Goal: Transaction & Acquisition: Purchase product/service

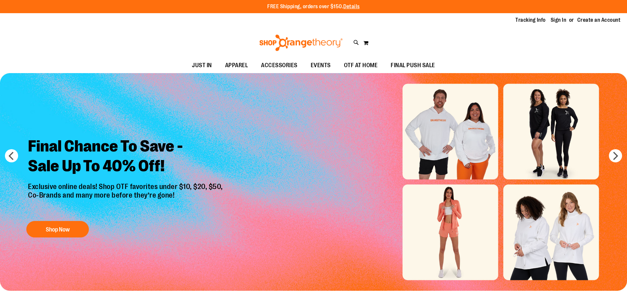
type input "**********"
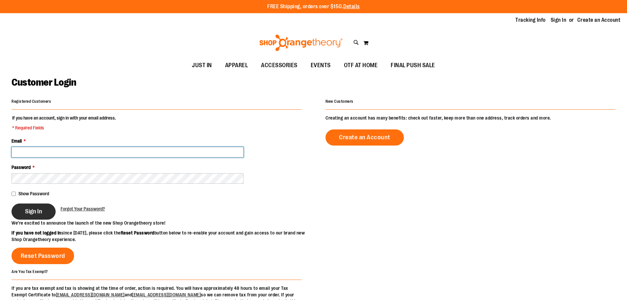
type input "**********"
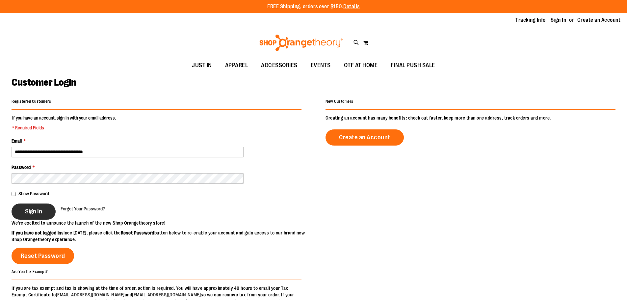
type input "**********"
click at [25, 216] on button "Sign In" at bounding box center [34, 211] width 44 height 16
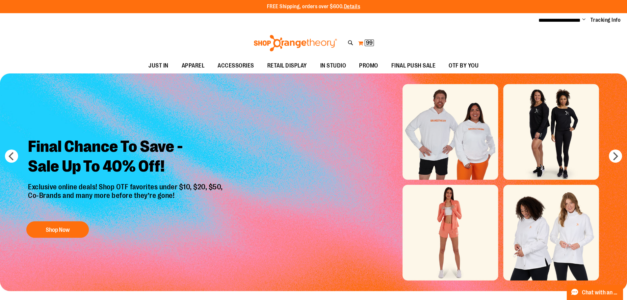
type input "**********"
click at [363, 44] on button "My Cart 99 99 items" at bounding box center [366, 43] width 16 height 11
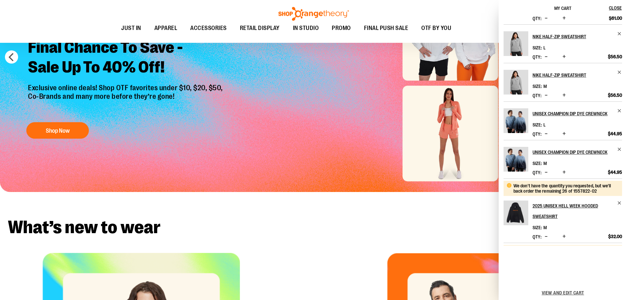
scroll to position [165, 0]
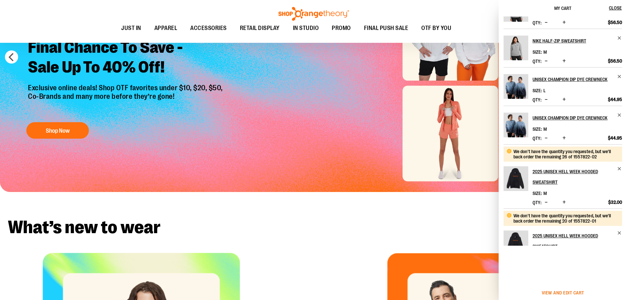
click at [575, 291] on span "View and edit cart" at bounding box center [563, 292] width 42 height 5
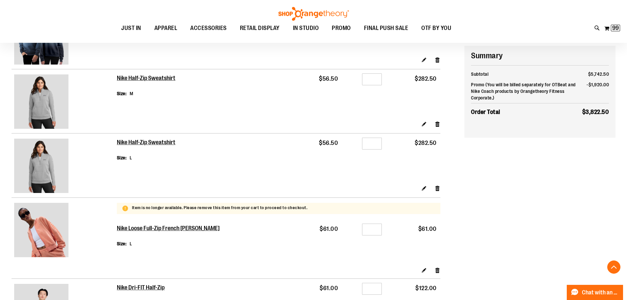
scroll to position [460, 0]
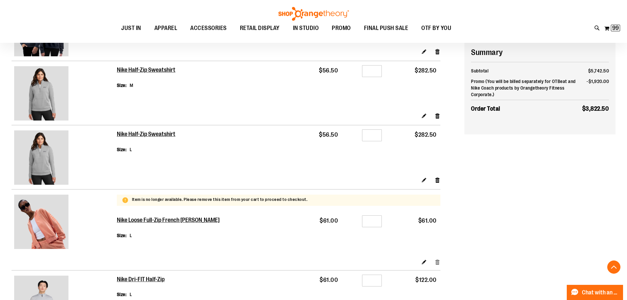
type input "**********"
click at [435, 262] on link "Remove item" at bounding box center [438, 261] width 6 height 7
click at [437, 261] on link "Remove item" at bounding box center [438, 261] width 6 height 7
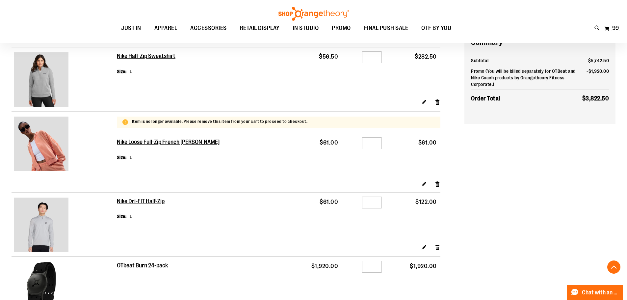
scroll to position [559, 0]
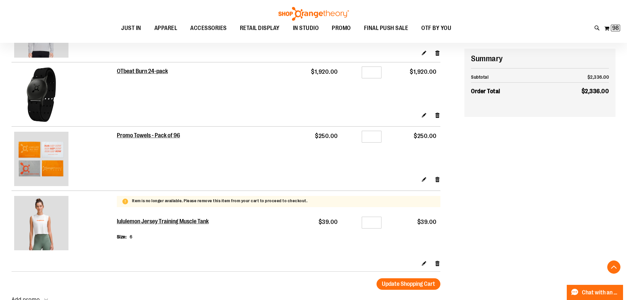
scroll to position [658, 0]
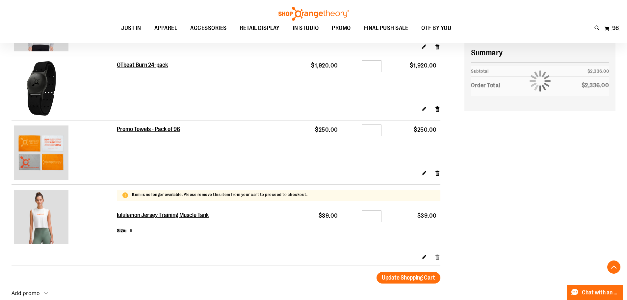
type input "**********"
click at [439, 255] on link "Remove item" at bounding box center [438, 256] width 6 height 7
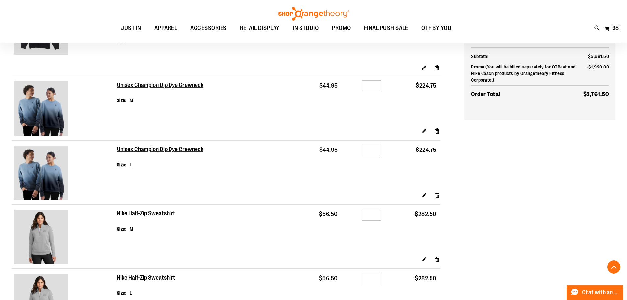
scroll to position [258, 0]
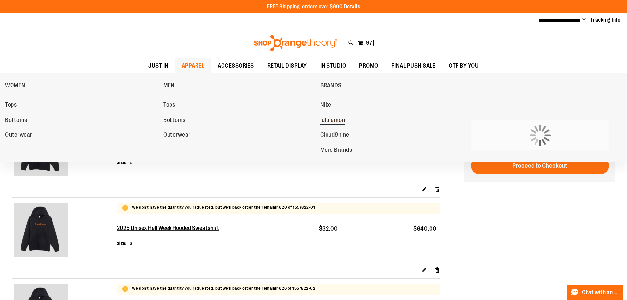
type input "**********"
click at [344, 121] on span "lululemon" at bounding box center [332, 120] width 25 height 8
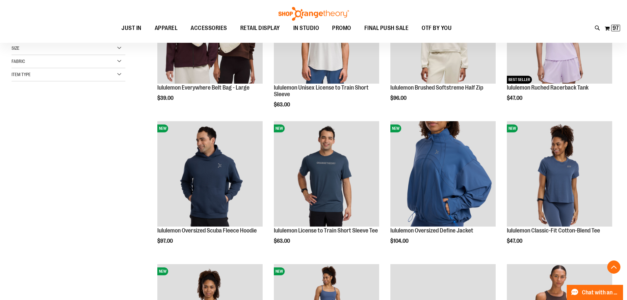
scroll to position [197, 0]
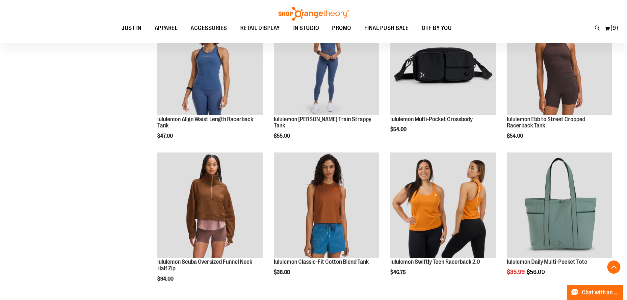
scroll to position [460, 0]
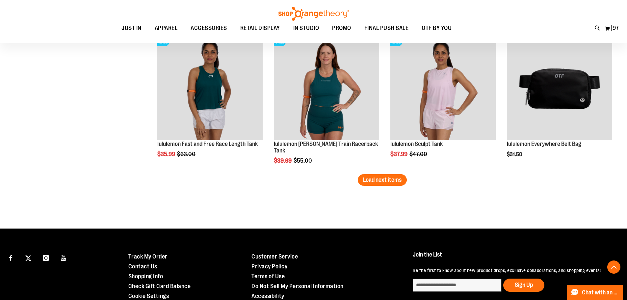
scroll to position [1283, 0]
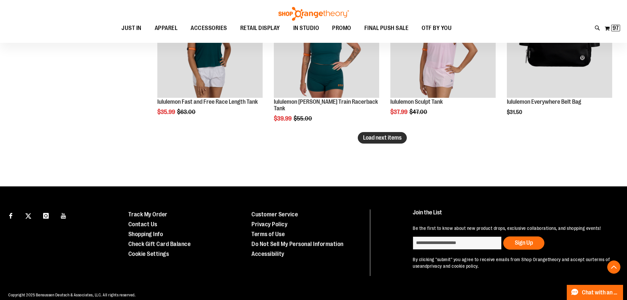
type input "**********"
click at [374, 137] on span "Load next items" at bounding box center [382, 137] width 39 height 7
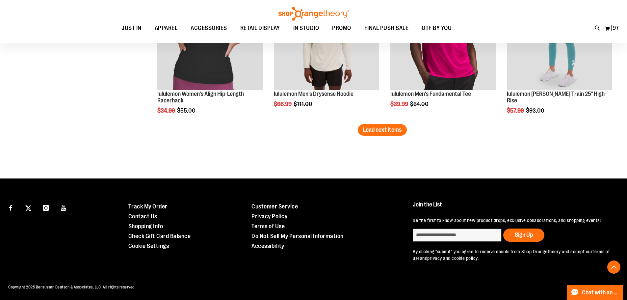
scroll to position [1727, 0]
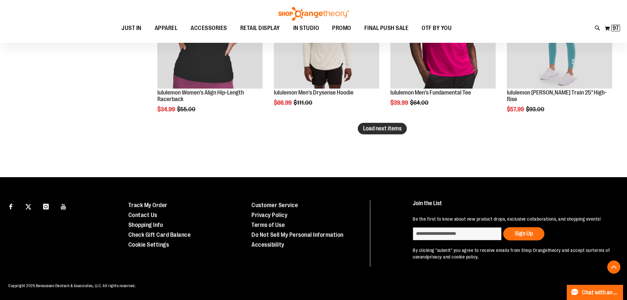
click at [366, 125] on span "Load next items" at bounding box center [382, 128] width 39 height 7
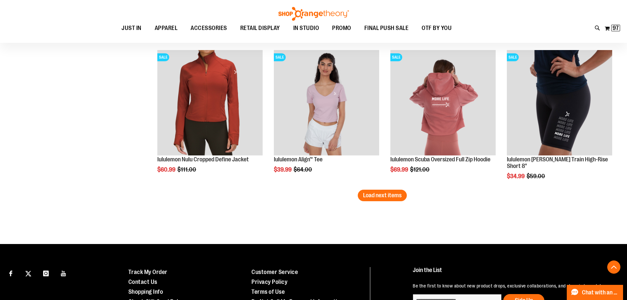
scroll to position [2122, 0]
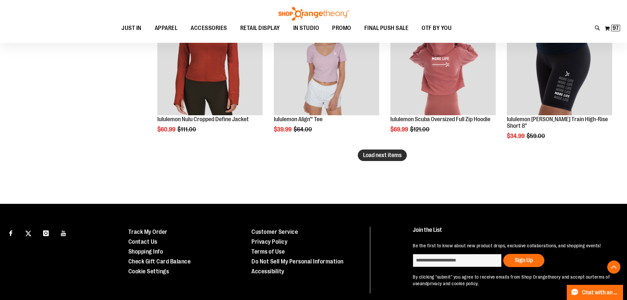
click at [393, 152] on span "Load next items" at bounding box center [382, 155] width 39 height 7
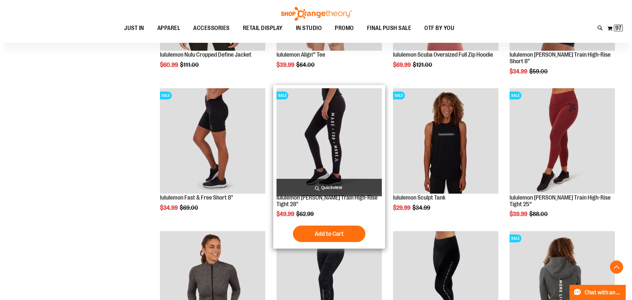
scroll to position [2188, 0]
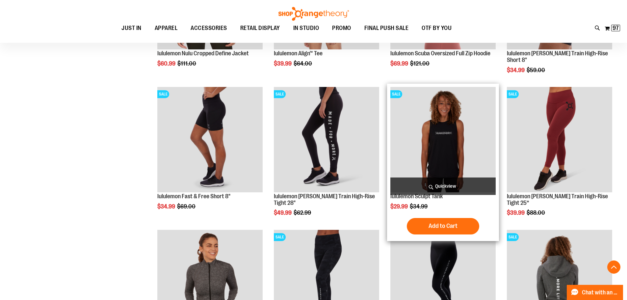
click at [445, 155] on img "product" at bounding box center [442, 139] width 105 height 105
click at [438, 184] on span "Quickview" at bounding box center [442, 185] width 105 height 17
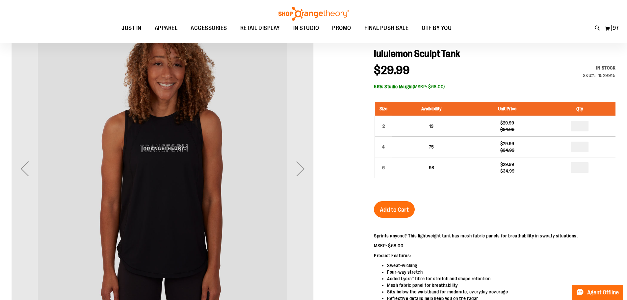
scroll to position [98, 0]
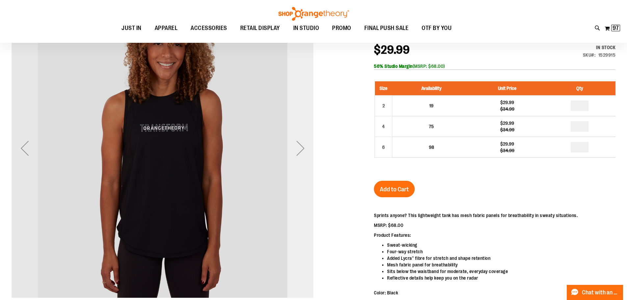
type input "**********"
click at [299, 147] on div "Next" at bounding box center [300, 148] width 26 height 26
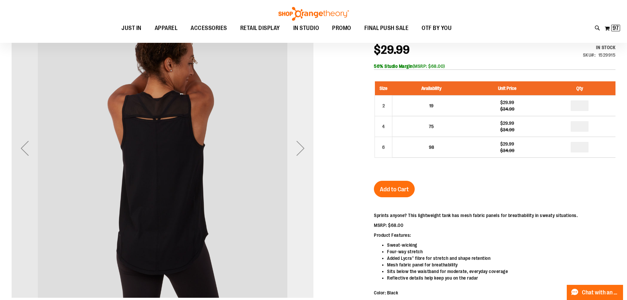
click at [299, 147] on div "Next" at bounding box center [300, 148] width 26 height 26
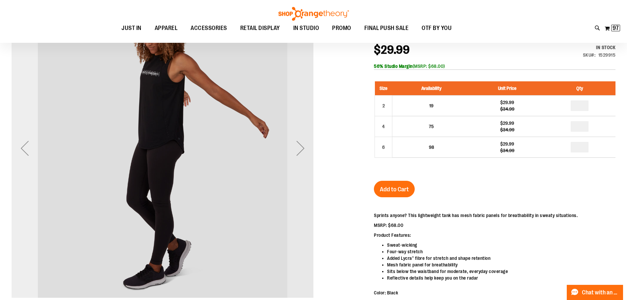
click at [28, 157] on div "Previous" at bounding box center [25, 148] width 26 height 26
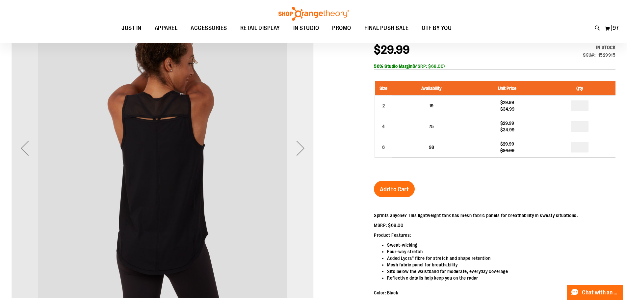
click at [303, 146] on div "Next" at bounding box center [300, 148] width 26 height 26
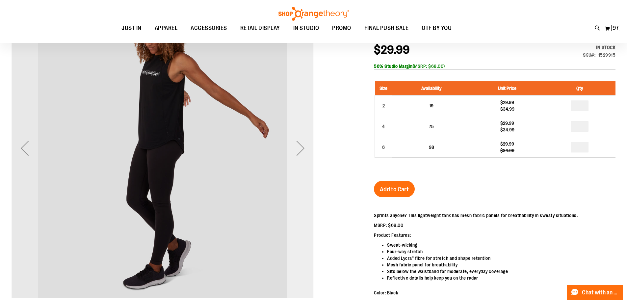
click at [296, 154] on div "Next" at bounding box center [300, 148] width 26 height 26
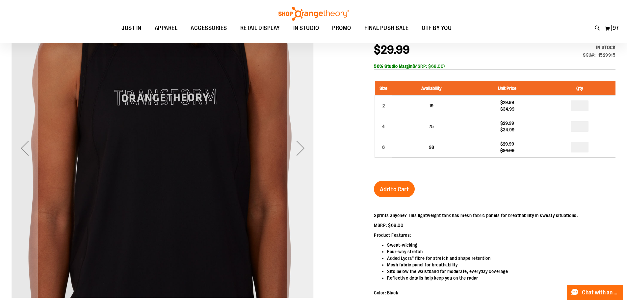
click at [296, 154] on div "Next" at bounding box center [300, 148] width 26 height 26
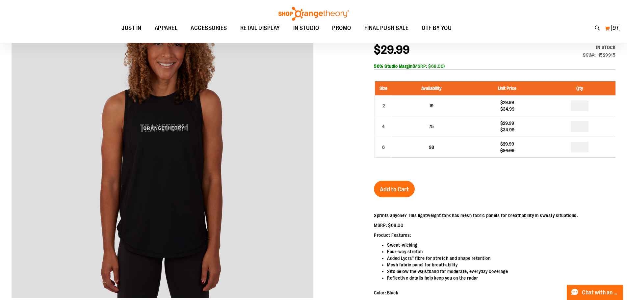
click at [610, 29] on button "My Cart 97 97 items" at bounding box center [612, 28] width 16 height 11
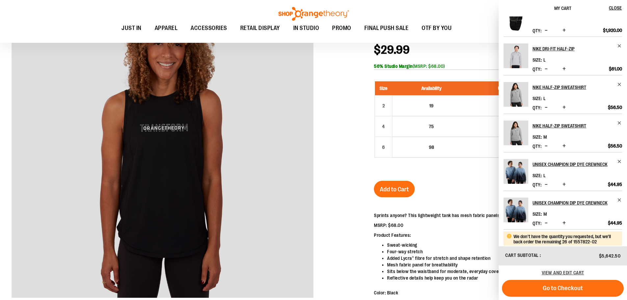
scroll to position [4, 0]
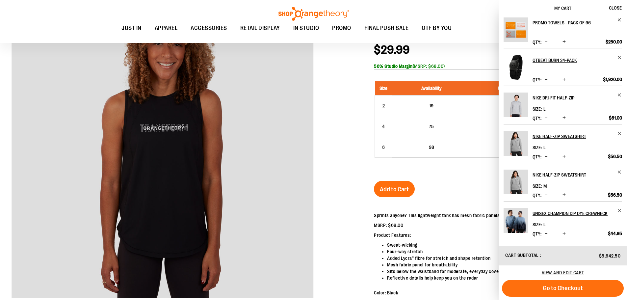
click at [84, 17] on div "Toggle Nav Search Popular Suggestions Advanced Search" at bounding box center [313, 21] width 627 height 43
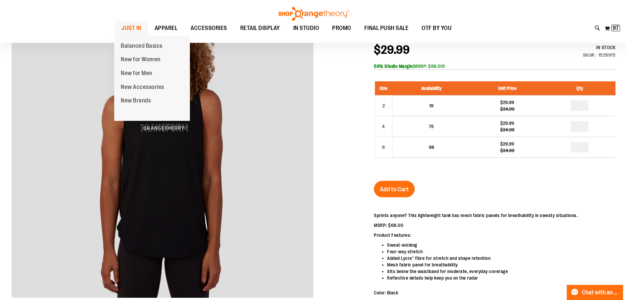
click at [141, 26] on link "JUST IN" at bounding box center [131, 28] width 33 height 15
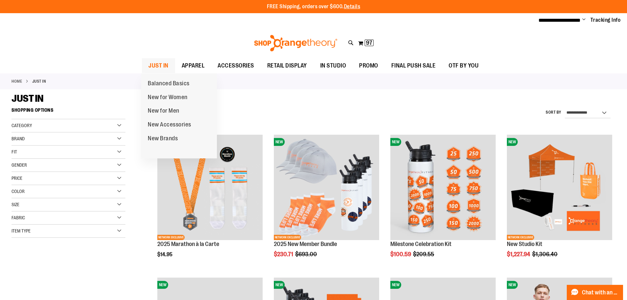
type input "**********"
click at [167, 64] on span "JUST IN" at bounding box center [158, 65] width 20 height 15
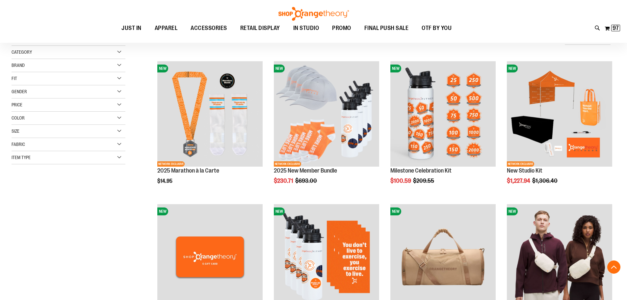
scroll to position [124, 0]
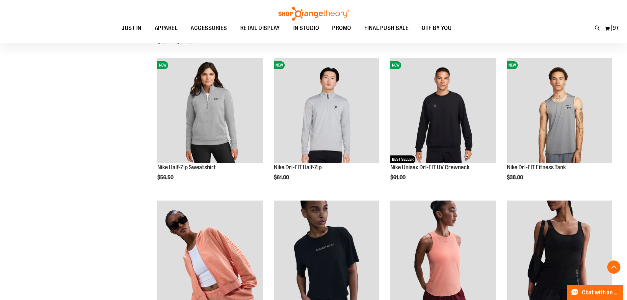
scroll to position [421, 0]
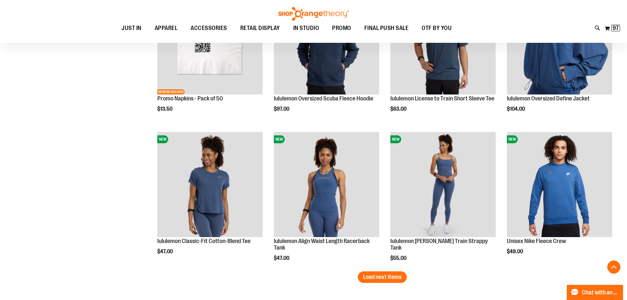
scroll to position [1155, 0]
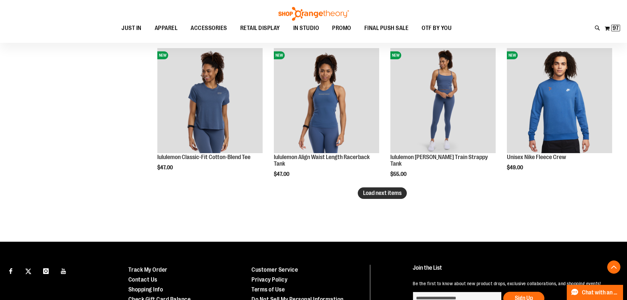
type input "**********"
click at [372, 192] on span "Load next items" at bounding box center [382, 193] width 39 height 7
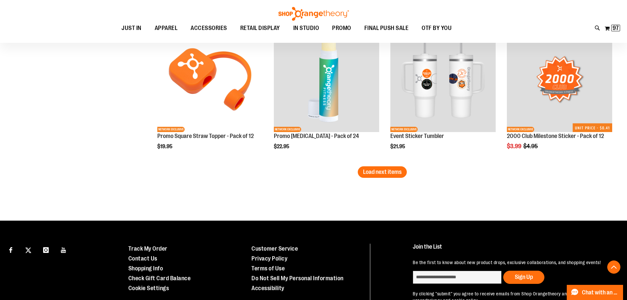
scroll to position [1616, 0]
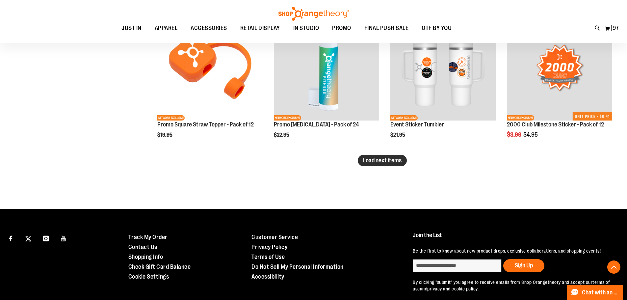
click at [398, 163] on span "Load next items" at bounding box center [382, 160] width 39 height 7
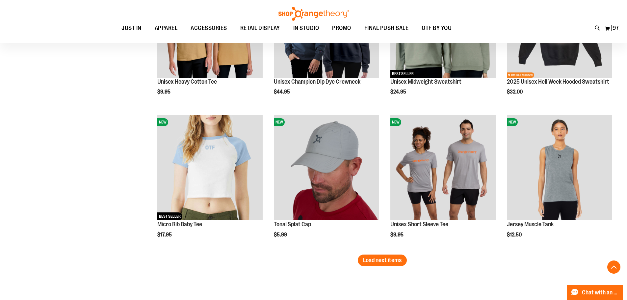
scroll to position [2043, 0]
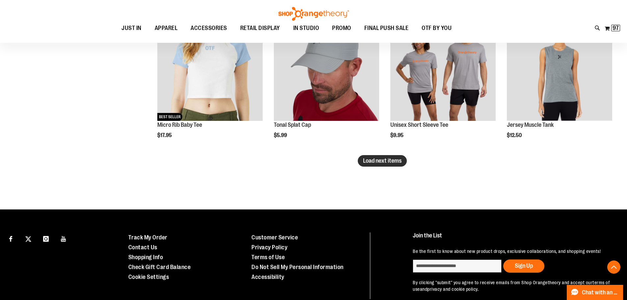
click at [374, 162] on span "Load next items" at bounding box center [382, 160] width 39 height 7
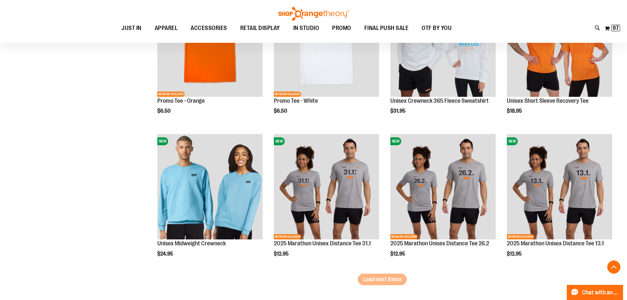
scroll to position [2504, 0]
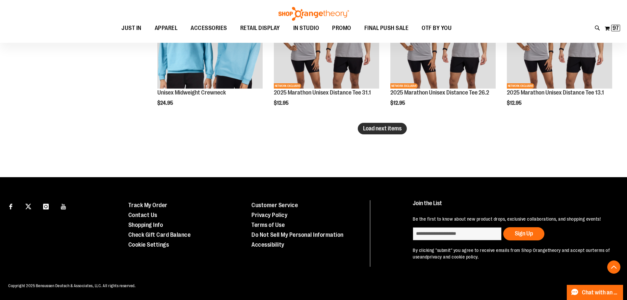
click at [373, 132] on button "Load next items" at bounding box center [382, 129] width 49 height 12
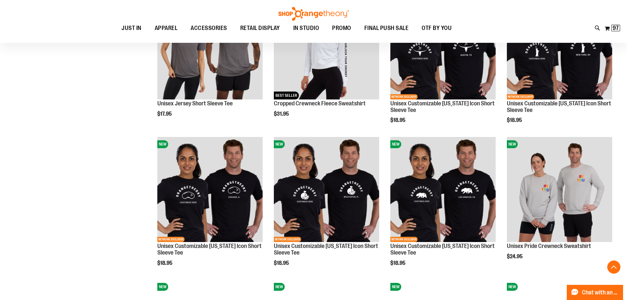
scroll to position [2833, 0]
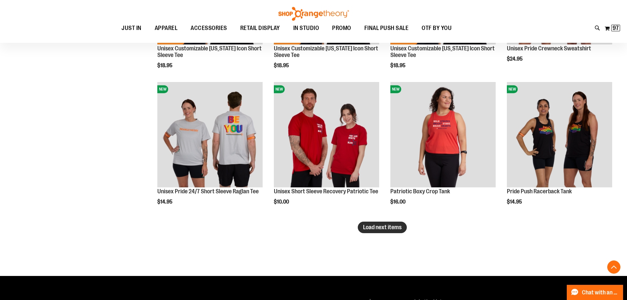
click at [399, 232] on button "Load next items" at bounding box center [382, 227] width 49 height 12
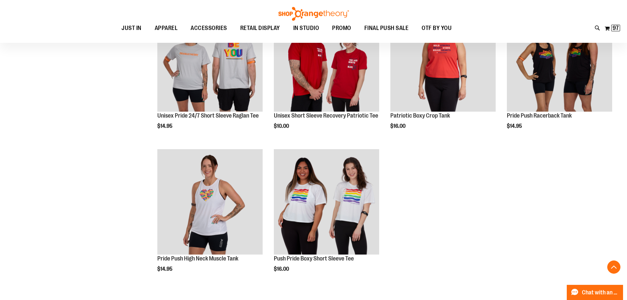
scroll to position [3031, 0]
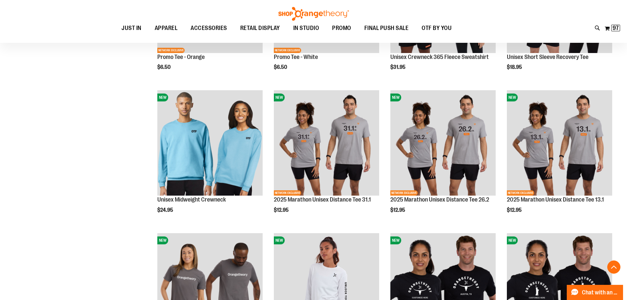
scroll to position [2373, 0]
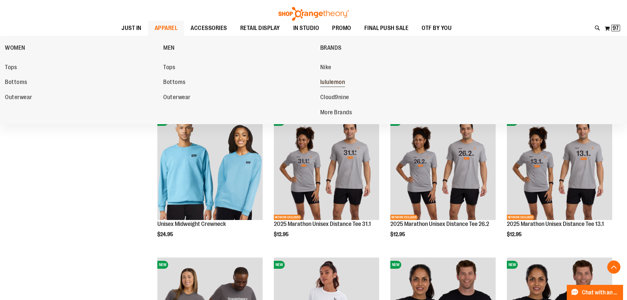
click at [338, 82] on span "lululemon" at bounding box center [332, 83] width 25 height 8
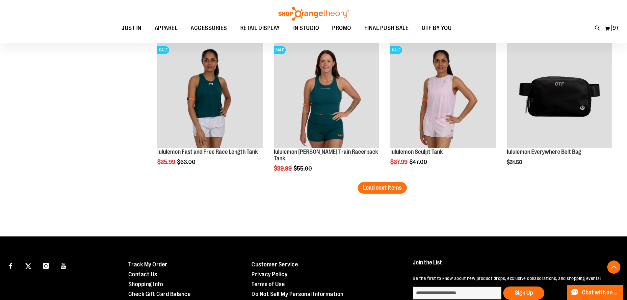
scroll to position [1283, 0]
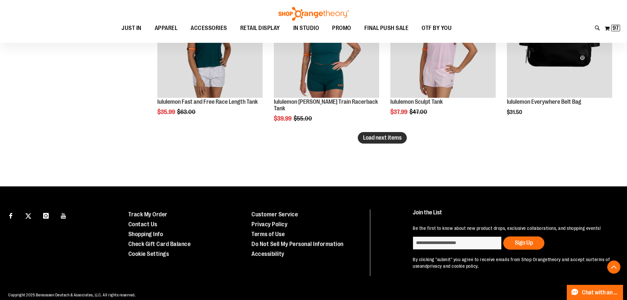
type input "**********"
click at [394, 135] on span "Load next items" at bounding box center [382, 137] width 39 height 7
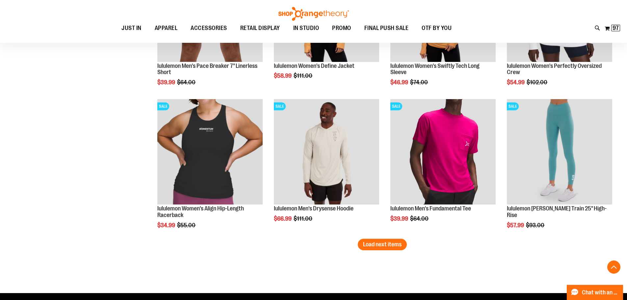
scroll to position [1678, 0]
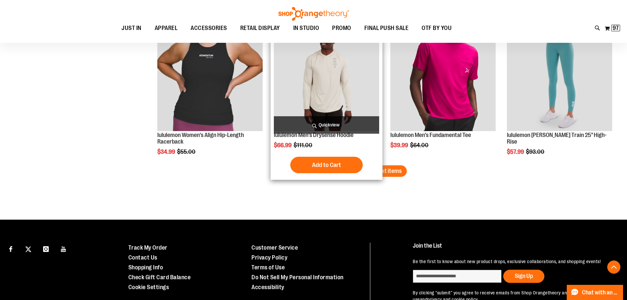
click at [376, 167] on div "Add to Cart In stock" at bounding box center [326, 165] width 105 height 16
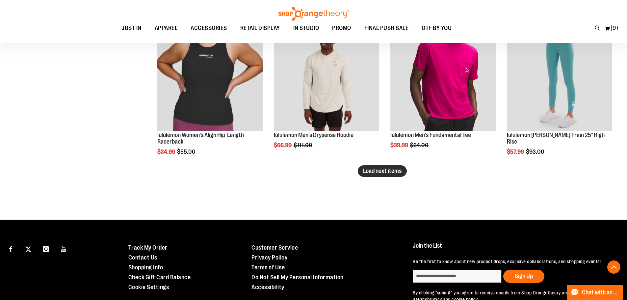
click at [384, 175] on button "Load next items" at bounding box center [382, 171] width 49 height 12
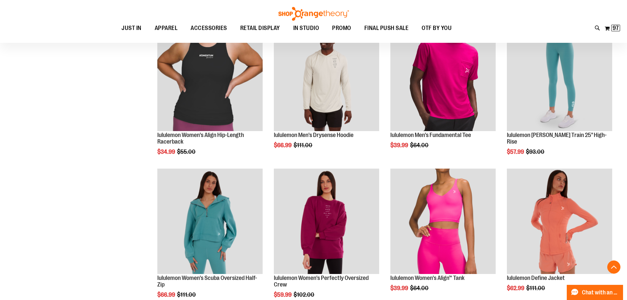
scroll to position [1875, 0]
